Goal: Information Seeking & Learning: Find specific fact

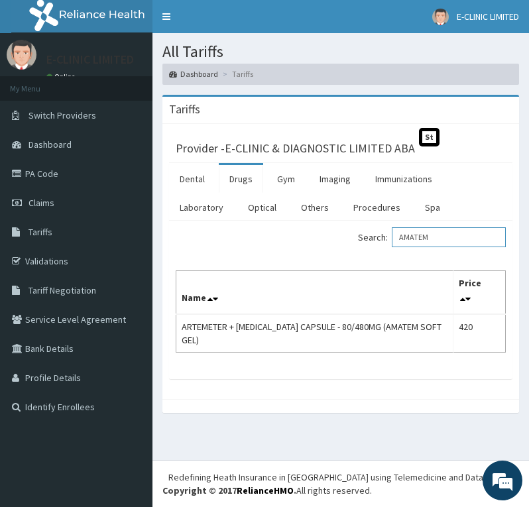
click at [443, 242] on input "AMATEM" at bounding box center [449, 237] width 114 height 20
type input "A"
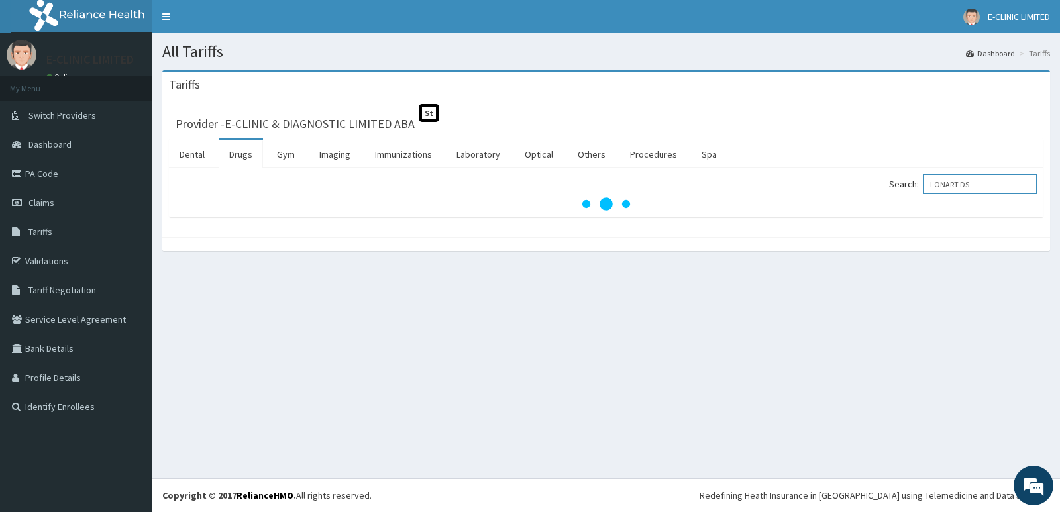
click at [518, 184] on input "LONART DS" at bounding box center [980, 184] width 114 height 20
type input "L"
type input "LONART DS"
click at [242, 154] on link "Drugs" at bounding box center [241, 154] width 44 height 28
click at [423, 472] on div "All Tariffs Dashboard Tariffs [GEOGRAPHIC_DATA] Provider - E-CLINIC & DIAGNOSTI…" at bounding box center [606, 255] width 908 height 445
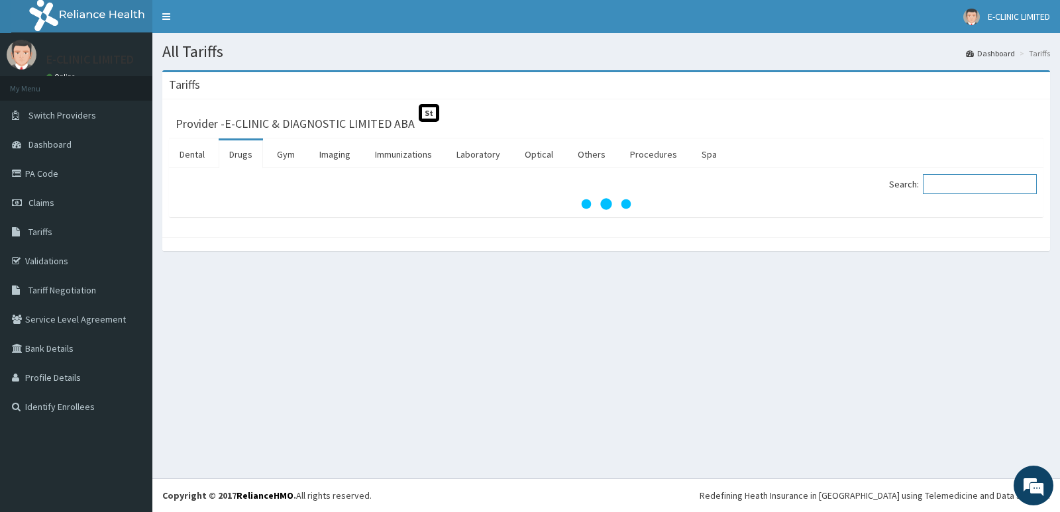
click at [518, 186] on input "Search:" at bounding box center [980, 184] width 114 height 20
type input "lonart"
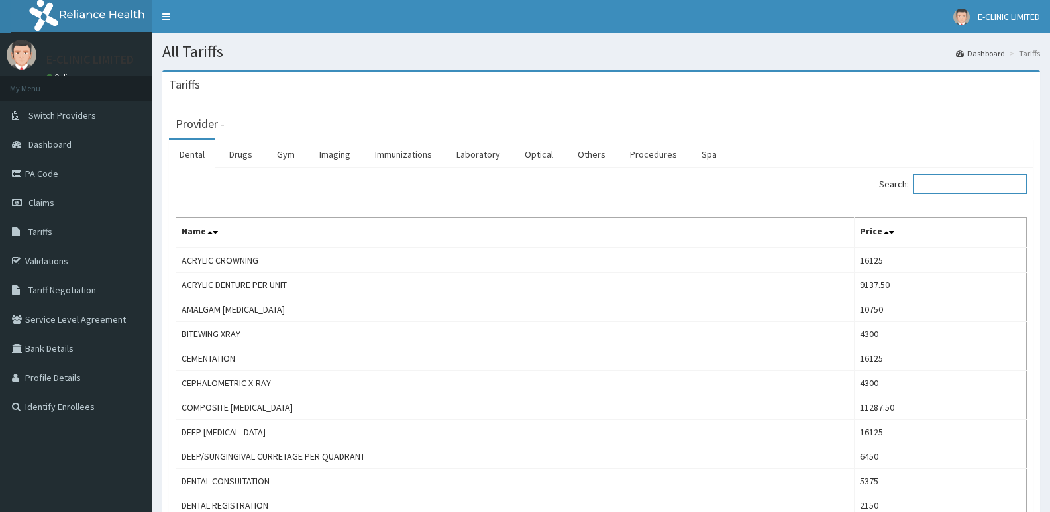
click at [944, 187] on input "Search:" at bounding box center [970, 184] width 114 height 20
click at [231, 156] on link "Drugs" at bounding box center [241, 154] width 44 height 28
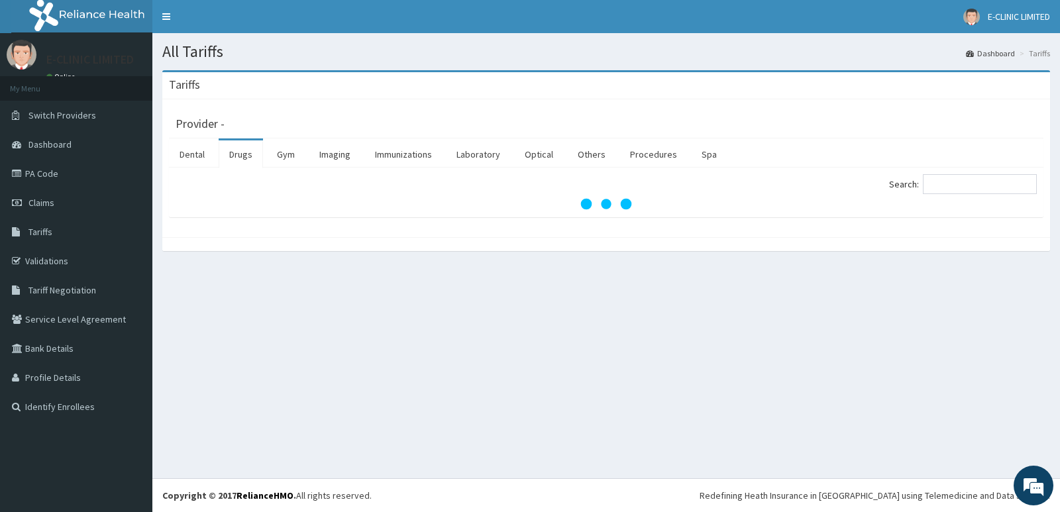
click at [231, 156] on link "Drugs" at bounding box center [241, 154] width 44 height 28
click at [977, 183] on input "Search:" at bounding box center [980, 184] width 114 height 20
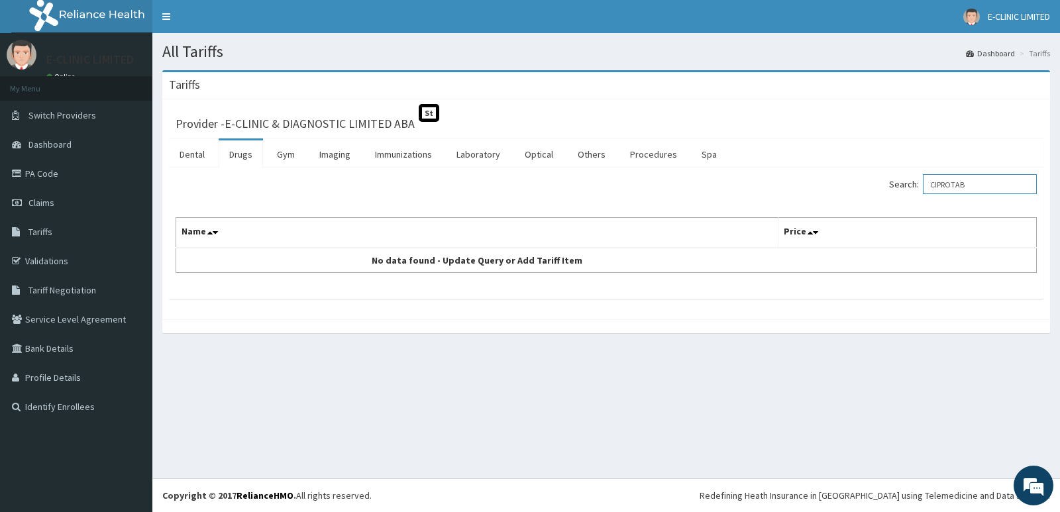
click at [996, 186] on input "CIPROTAB" at bounding box center [980, 184] width 114 height 20
click at [980, 188] on input "CIPROTAB" at bounding box center [980, 184] width 114 height 20
type input "C"
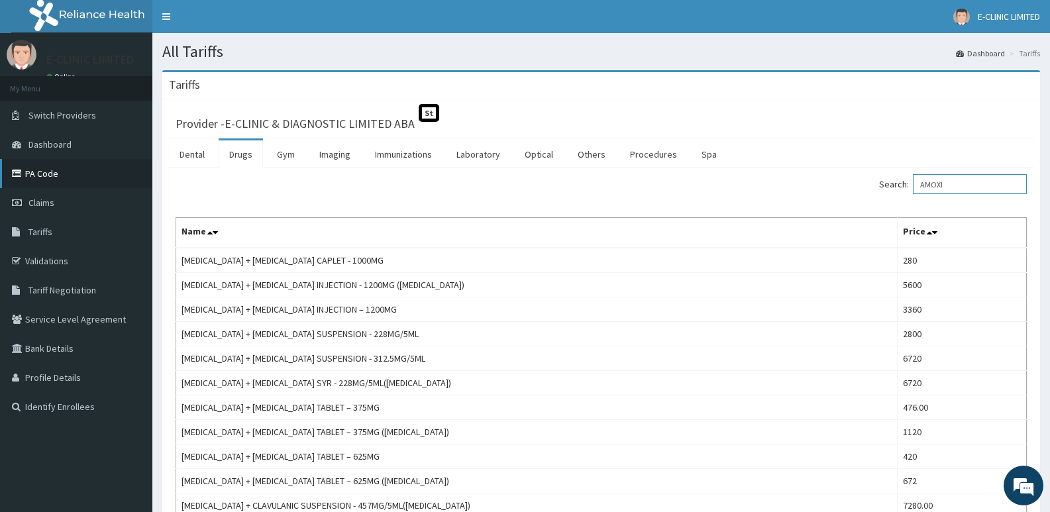
type input "AMOXI"
click at [38, 176] on link "PA Code" at bounding box center [76, 173] width 152 height 29
